Goal: Task Accomplishment & Management: Use online tool/utility

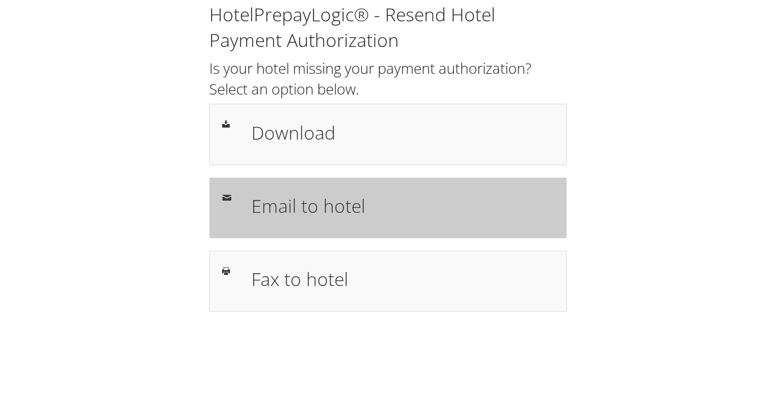
click at [315, 201] on h1 "Email to hotel" at bounding box center [402, 205] width 303 height 27
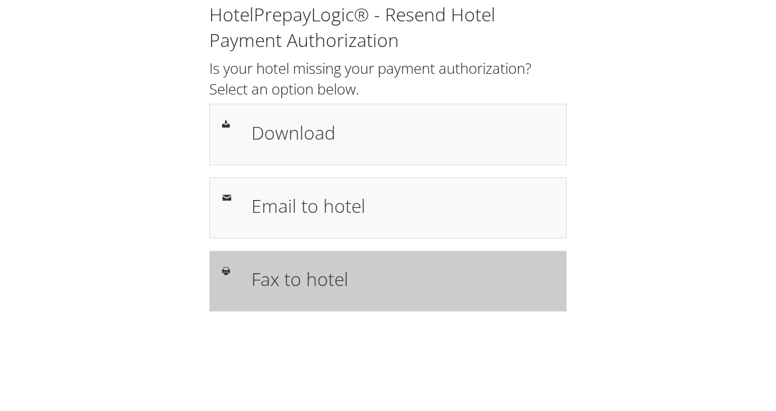
click at [317, 283] on h1 "Fax to hotel" at bounding box center [402, 278] width 303 height 27
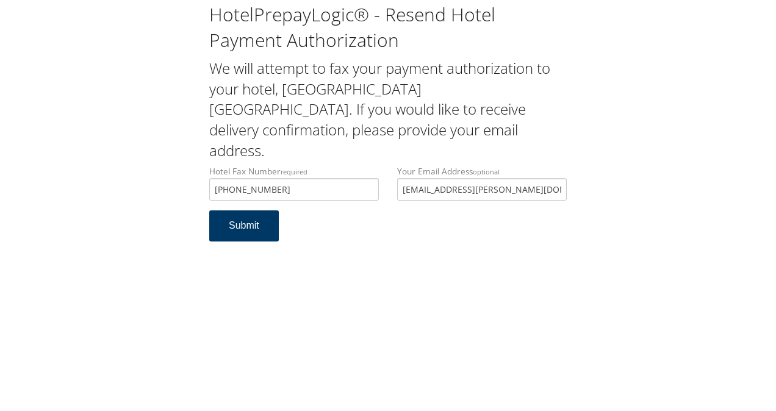
click at [246, 210] on button "Submit" at bounding box center [244, 225] width 70 height 31
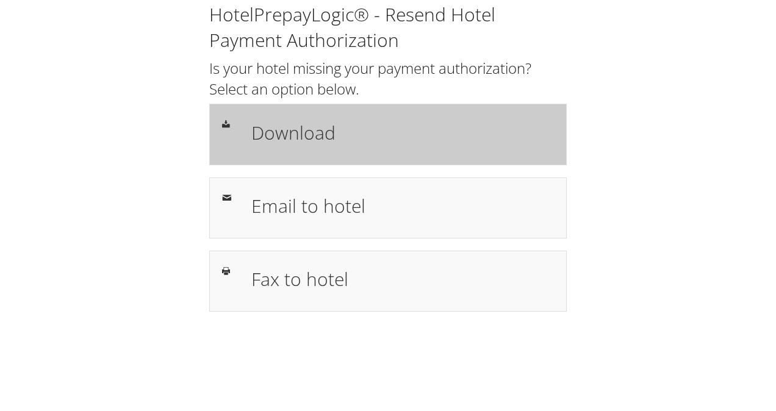
click at [271, 128] on h1 "Download" at bounding box center [402, 132] width 303 height 27
